Goal: Task Accomplishment & Management: Use online tool/utility

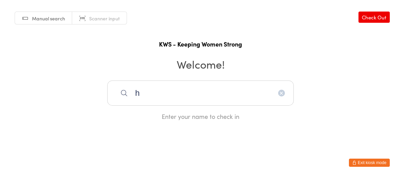
type input "h"
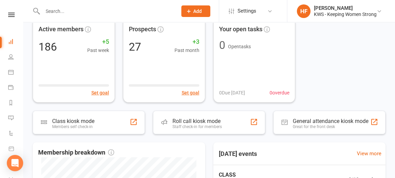
scroll to position [85, 0]
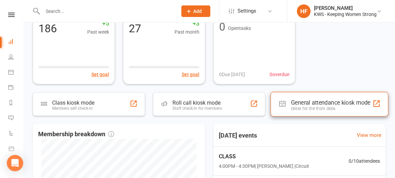
click at [318, 103] on div "General attendance kiosk mode" at bounding box center [330, 102] width 79 height 7
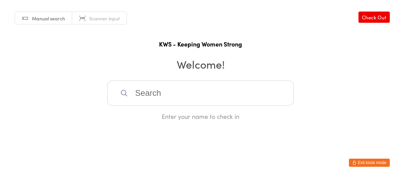
click at [167, 95] on input "search" at bounding box center [200, 93] width 187 height 25
click at [148, 94] on input "search" at bounding box center [200, 93] width 187 height 25
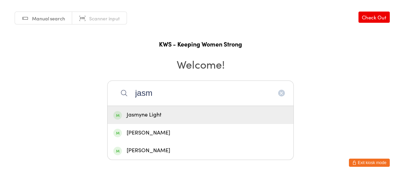
type input "jasm"
click at [166, 117] on div "Jasmyne Light" at bounding box center [200, 115] width 174 height 9
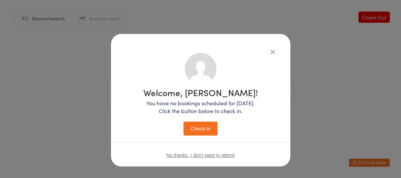
click at [199, 128] on button "Check in" at bounding box center [201, 129] width 34 height 14
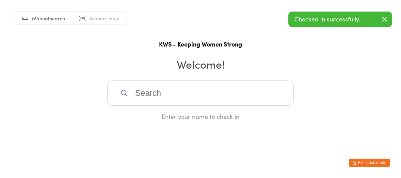
click at [144, 92] on input "search" at bounding box center [200, 93] width 187 height 25
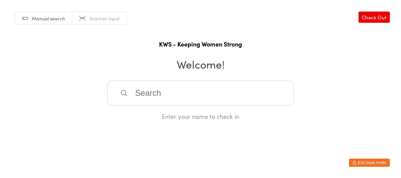
click at [144, 92] on input "search" at bounding box center [200, 93] width 187 height 25
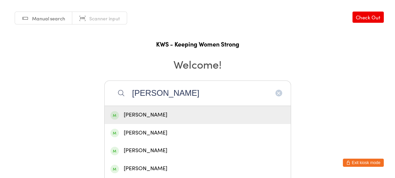
type input "[PERSON_NAME]"
click at [148, 112] on div "[PERSON_NAME]" at bounding box center [197, 115] width 174 height 9
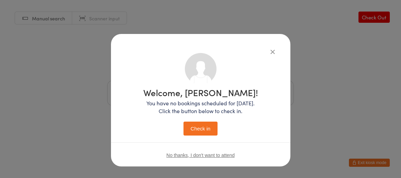
click at [204, 129] on button "Check in" at bounding box center [201, 129] width 34 height 14
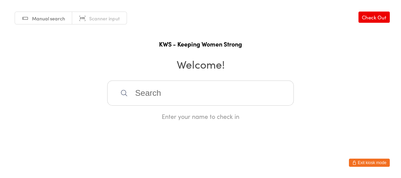
drag, startPoint x: 140, startPoint y: 88, endPoint x: 157, endPoint y: 89, distance: 17.4
click at [144, 89] on input "search" at bounding box center [200, 93] width 187 height 25
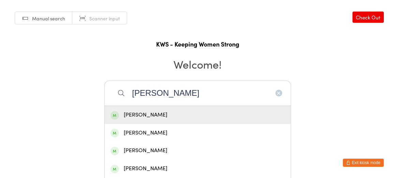
type input "[PERSON_NAME]"
click at [155, 112] on div "[PERSON_NAME]" at bounding box center [197, 115] width 174 height 9
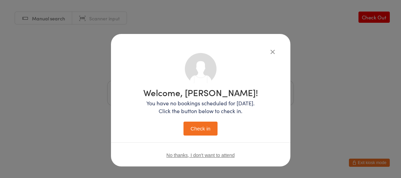
click at [196, 123] on button "Check in" at bounding box center [201, 129] width 34 height 14
